Goal: Information Seeking & Learning: Learn about a topic

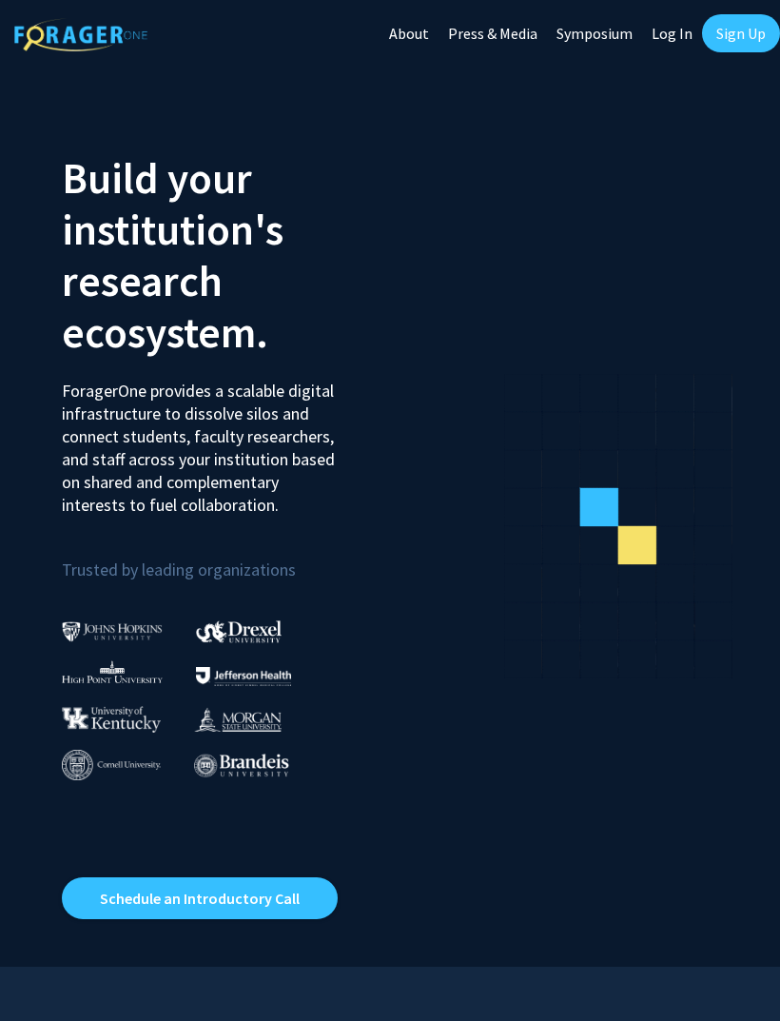
click at [664, 30] on link "Log In" at bounding box center [672, 33] width 60 height 67
select select
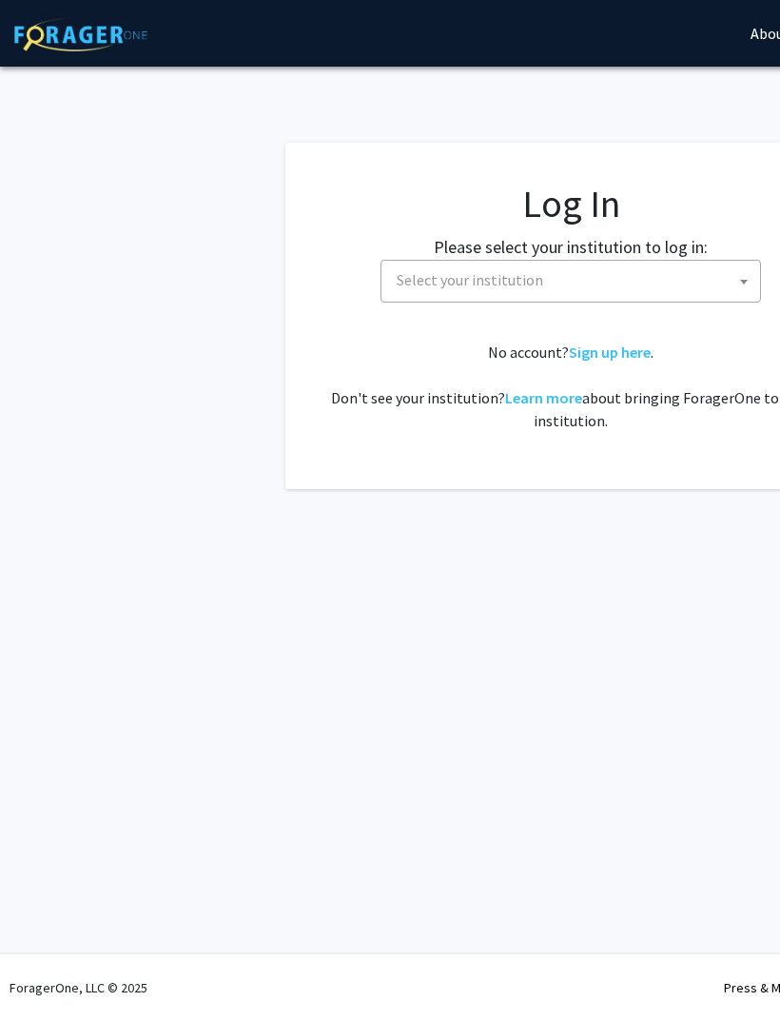
click at [528, 280] on span "Select your institution" at bounding box center [470, 279] width 147 height 19
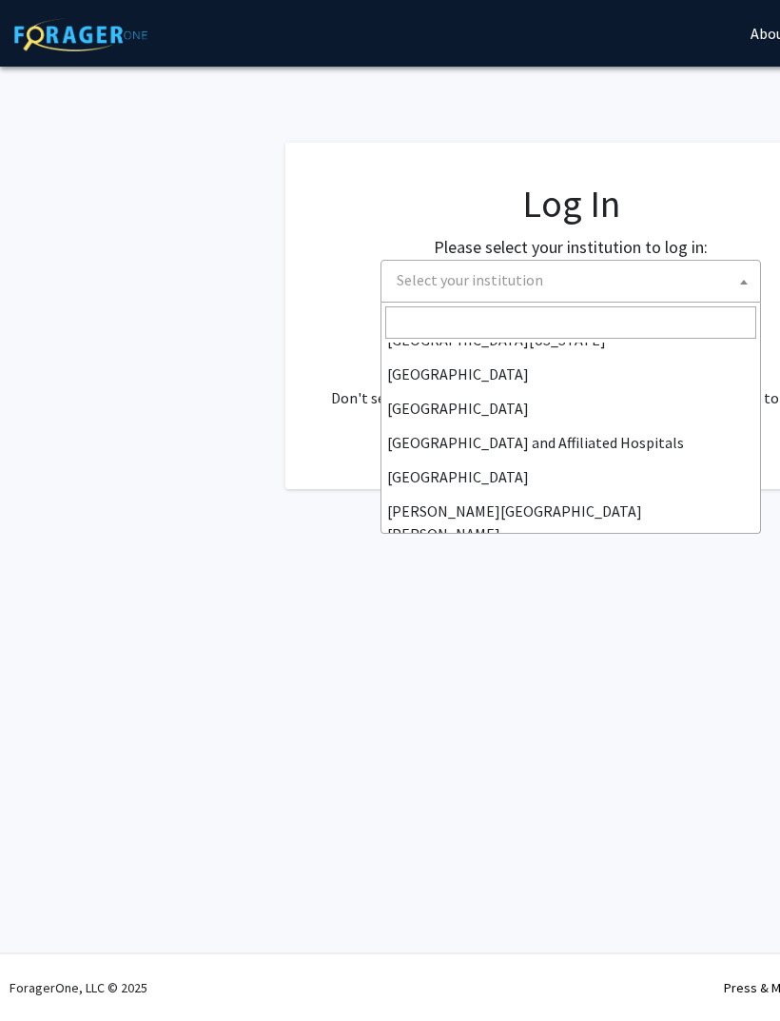
scroll to position [226, 0]
click at [516, 313] on input "Search" at bounding box center [570, 322] width 371 height 32
click at [528, 267] on span "Select your institution" at bounding box center [574, 280] width 371 height 39
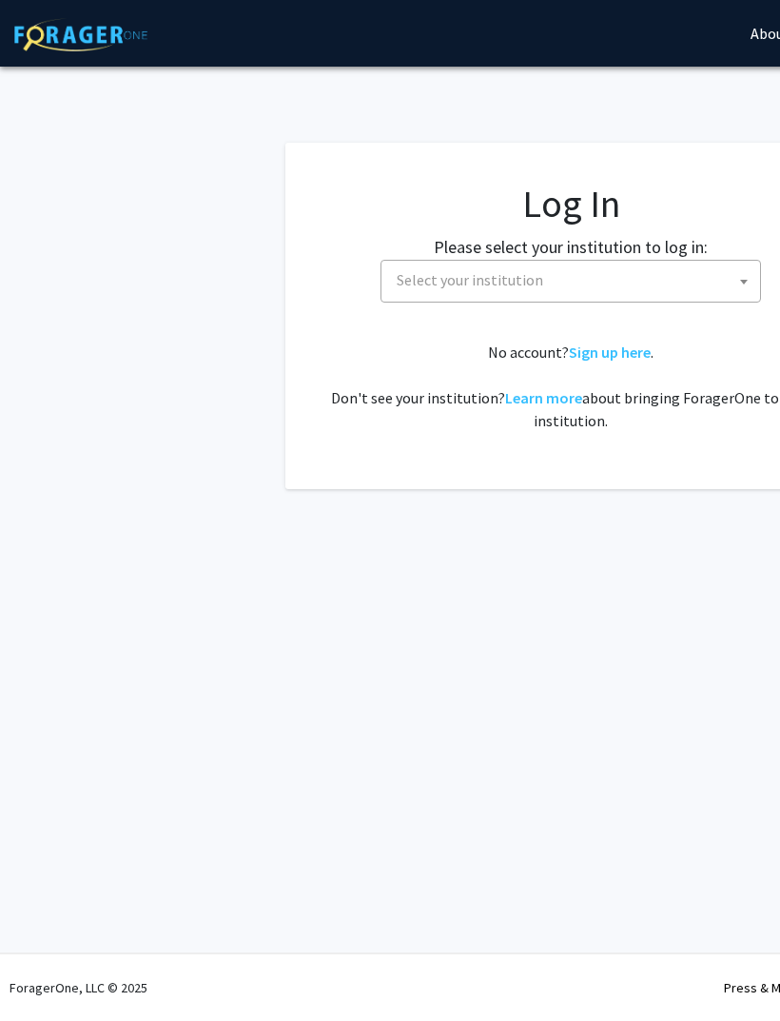
click at [516, 282] on span "Select your institution" at bounding box center [470, 279] width 147 height 19
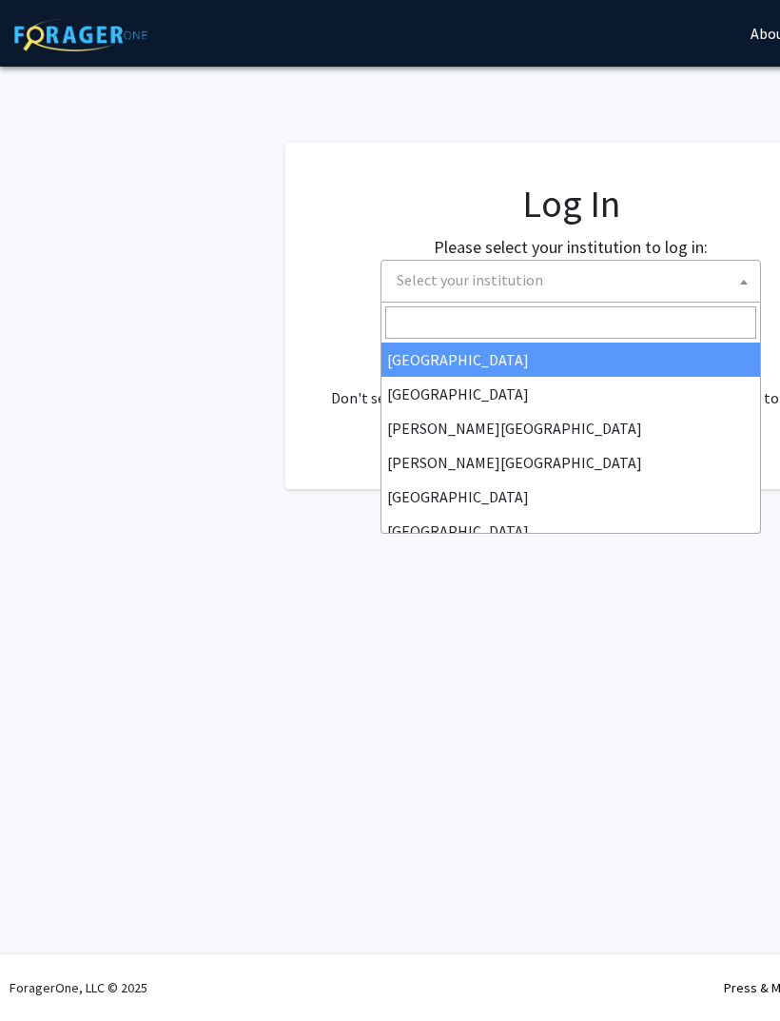
click at [505, 310] on input "Search" at bounding box center [570, 322] width 371 height 32
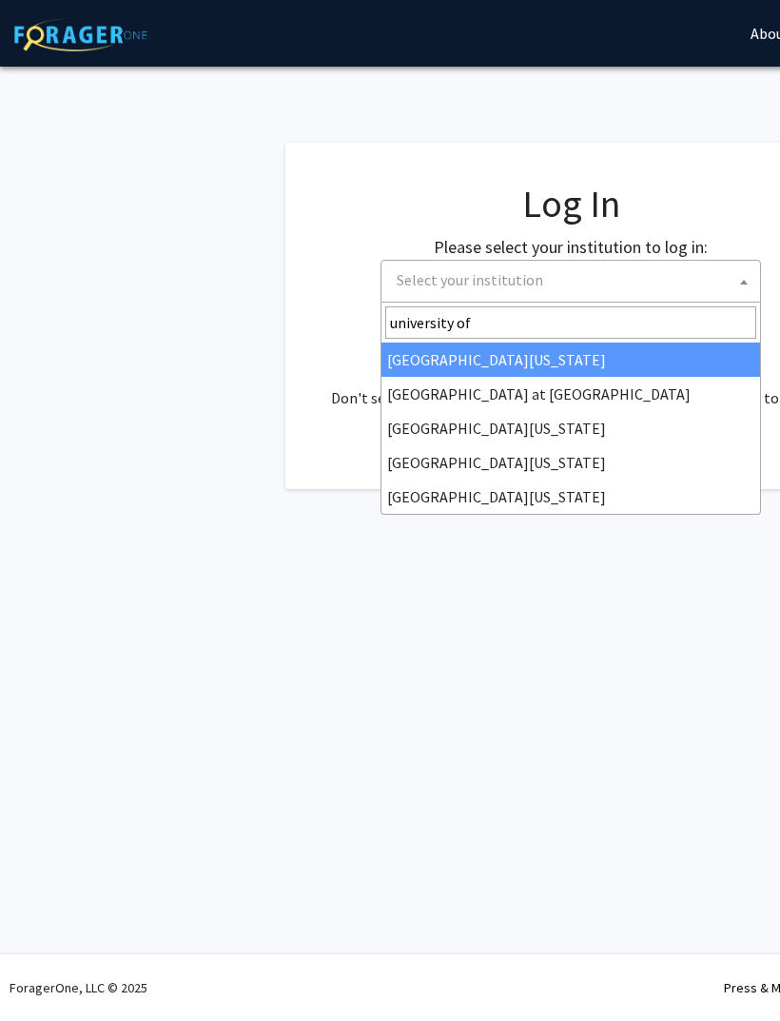
type input "university of k"
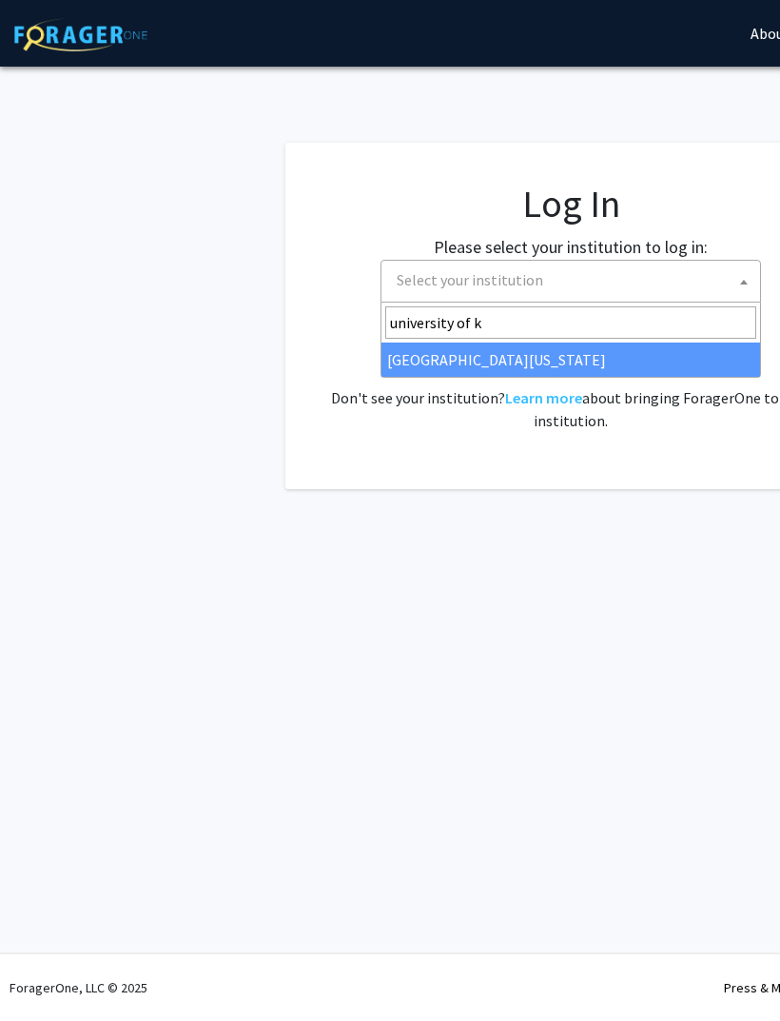
select select "13"
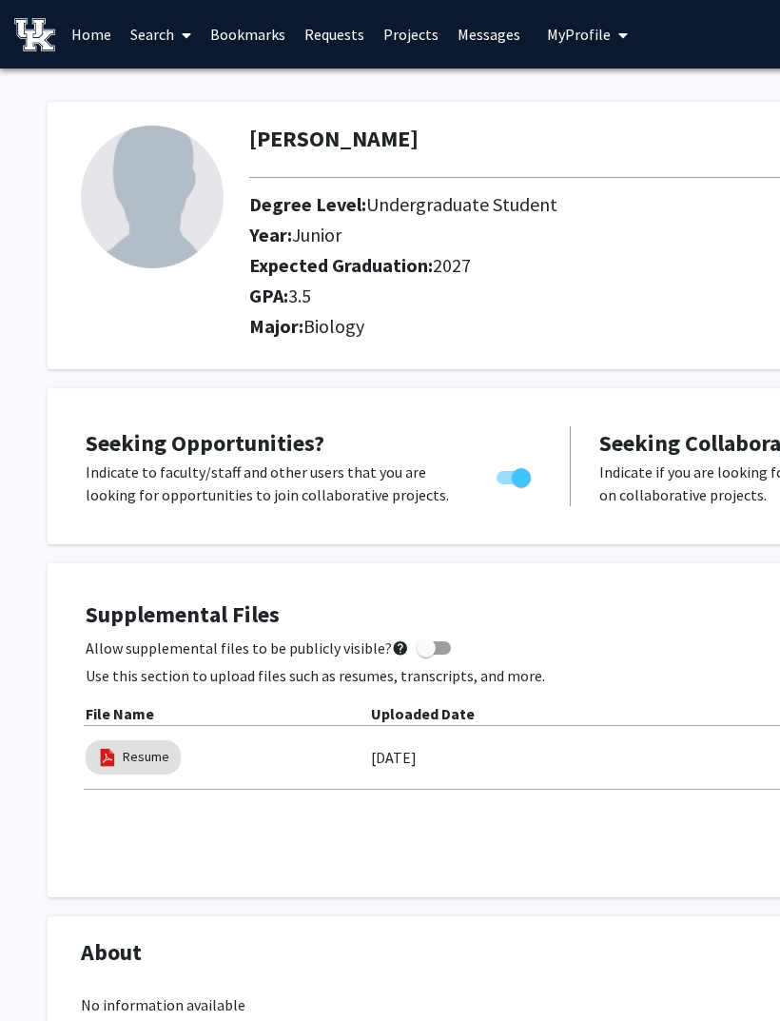
click at [414, 34] on link "Projects" at bounding box center [411, 34] width 74 height 67
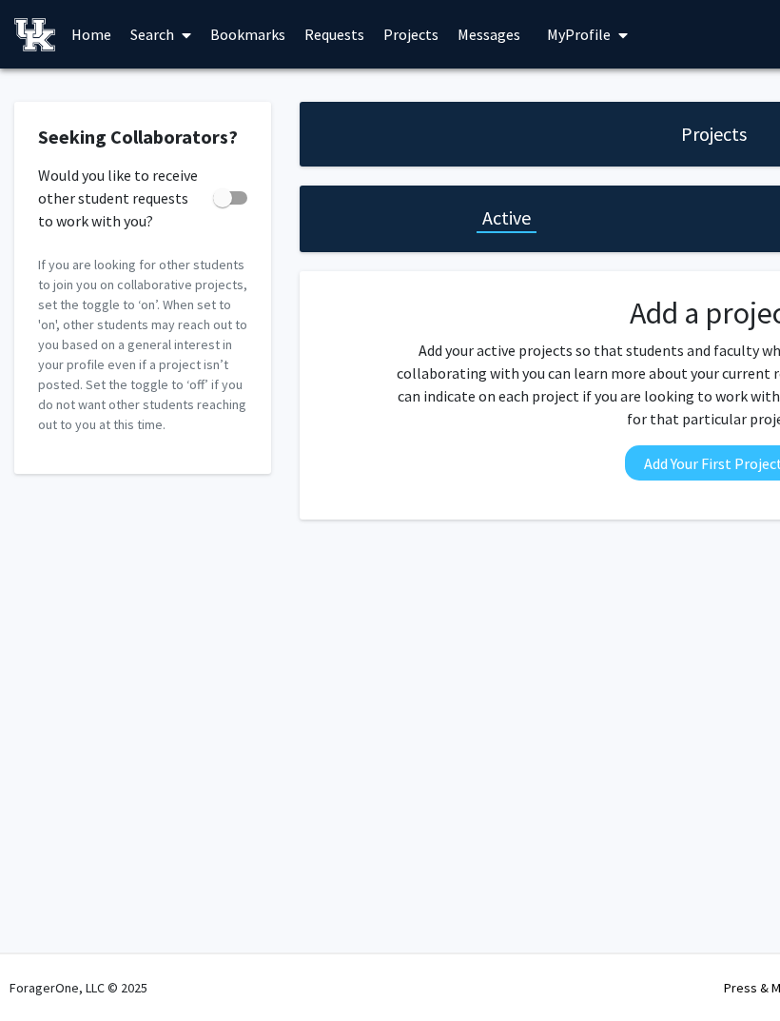
click at [161, 34] on link "Search" at bounding box center [161, 34] width 80 height 67
click at [223, 70] on span "Faculty/Staff" at bounding box center [191, 88] width 140 height 38
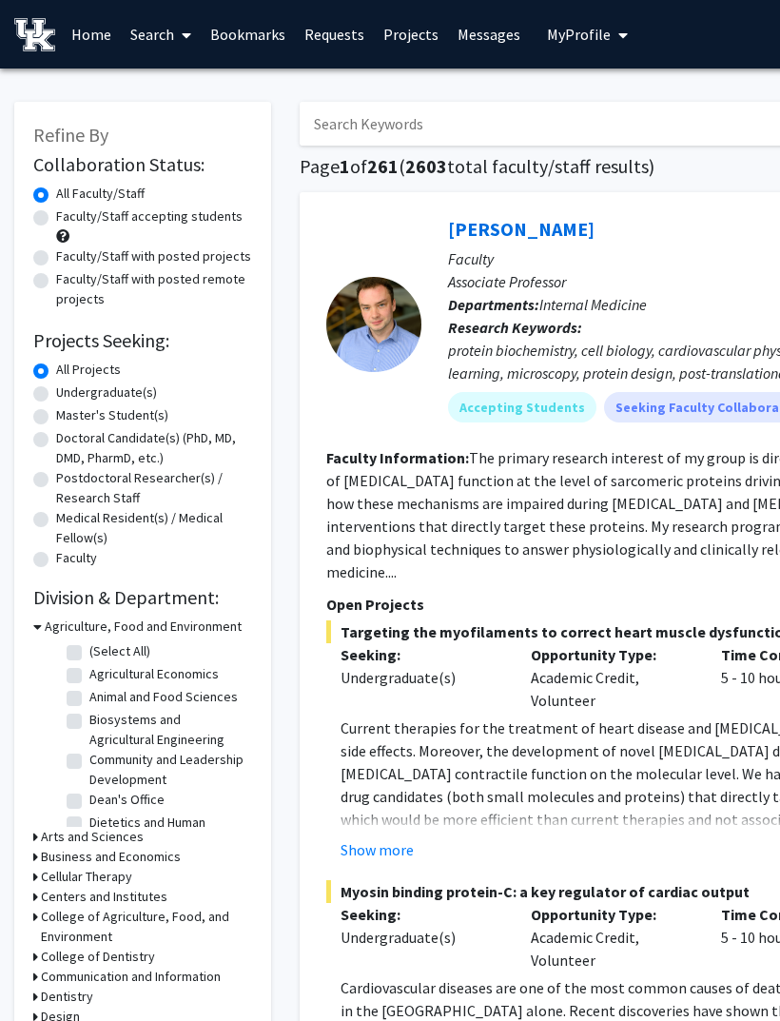
click at [211, 208] on label "Faculty/Staff accepting students" at bounding box center [149, 217] width 187 height 20
click at [69, 208] on input "Faculty/Staff accepting students" at bounding box center [62, 213] width 12 height 12
radio input "true"
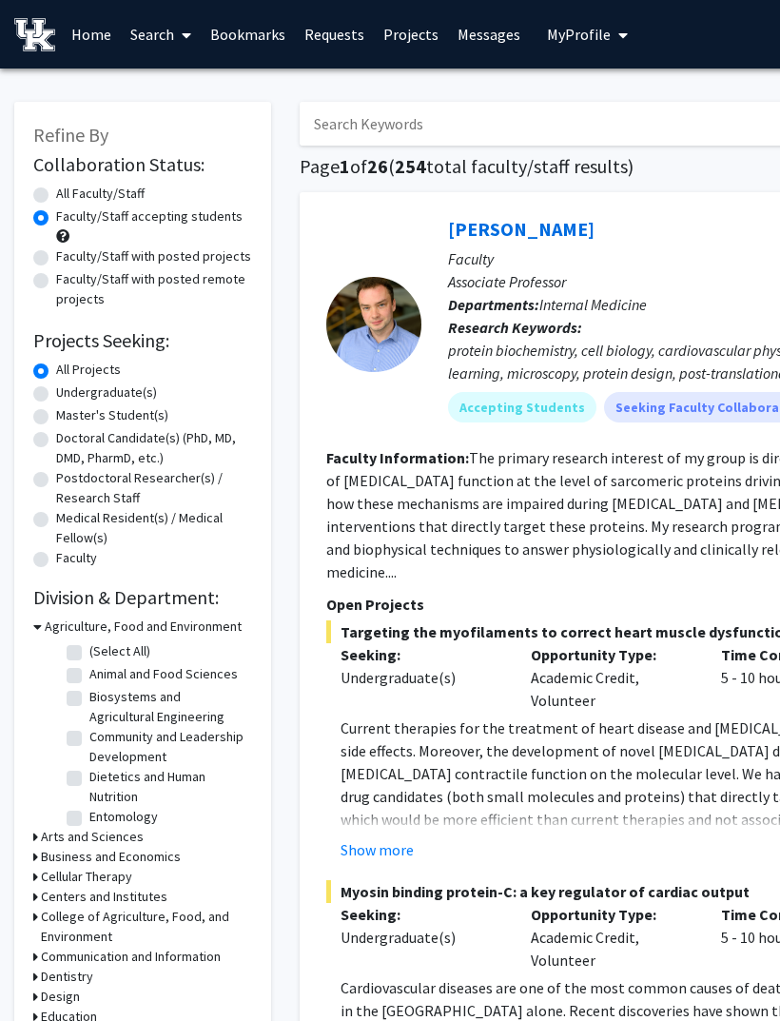
click at [127, 383] on label "Undergraduate(s)" at bounding box center [106, 393] width 101 height 20
click at [69, 383] on input "Undergraduate(s)" at bounding box center [62, 389] width 12 height 12
radio input "true"
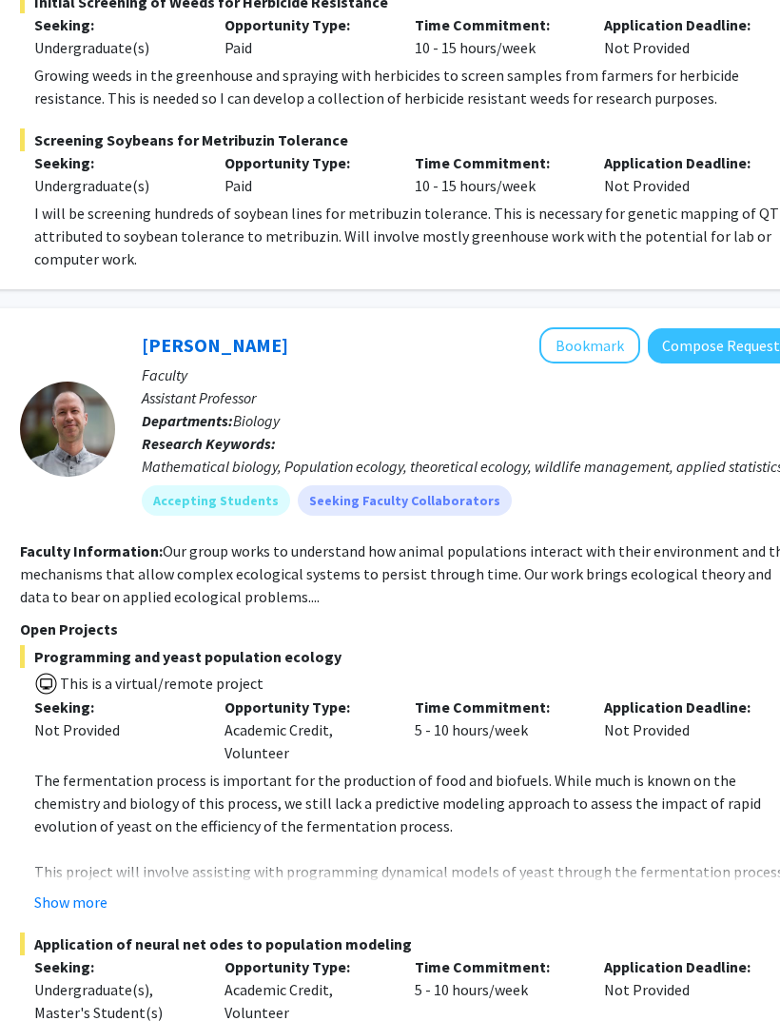
scroll to position [8807, 305]
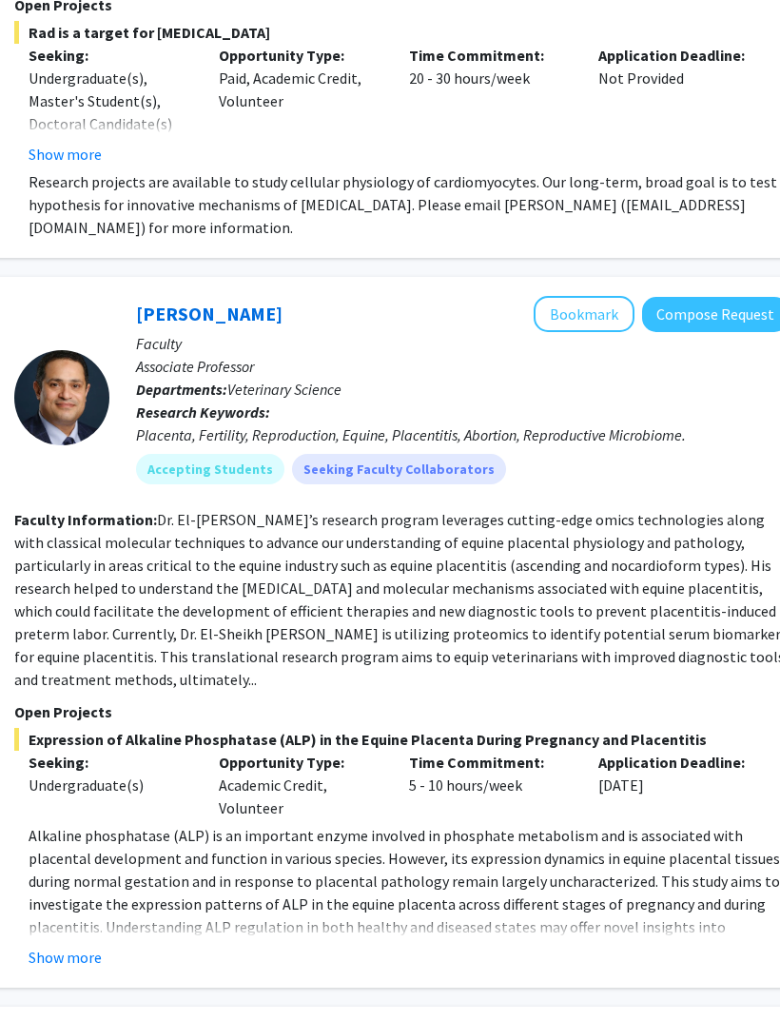
scroll to position [6081, 312]
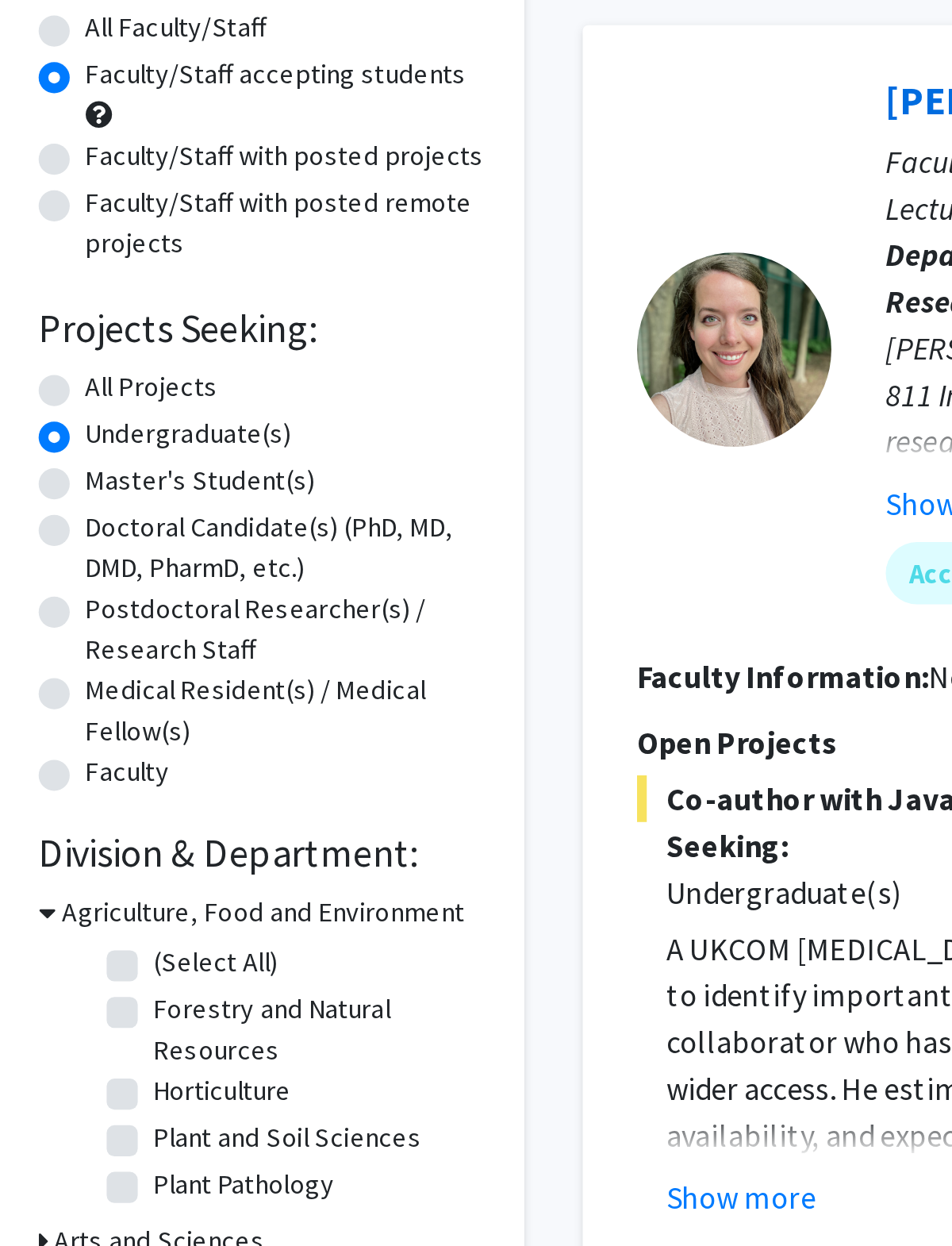
scroll to position [33, 0]
